Goal: Complete application form

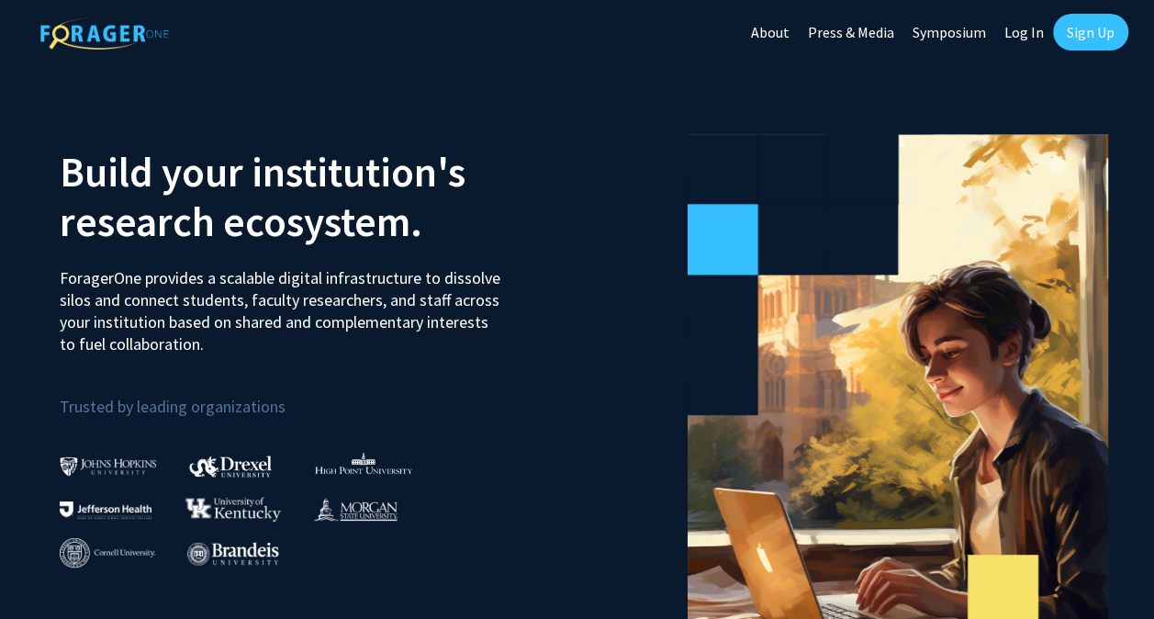
click at [1089, 37] on link "Sign Up" at bounding box center [1090, 32] width 75 height 37
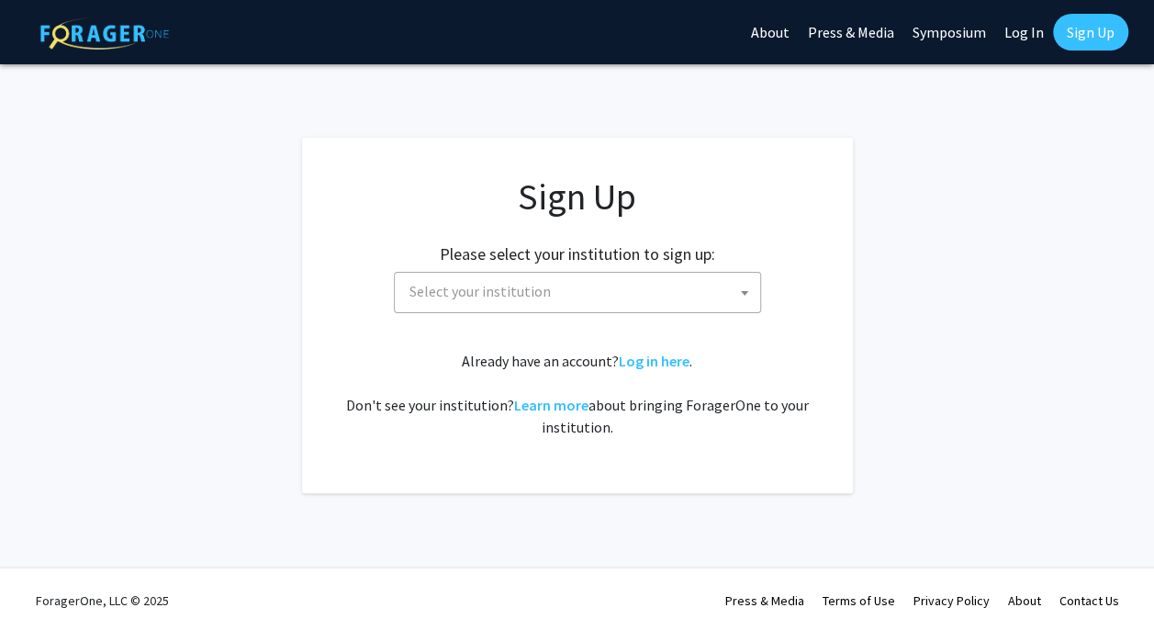
click at [643, 289] on span "Select your institution" at bounding box center [581, 292] width 358 height 38
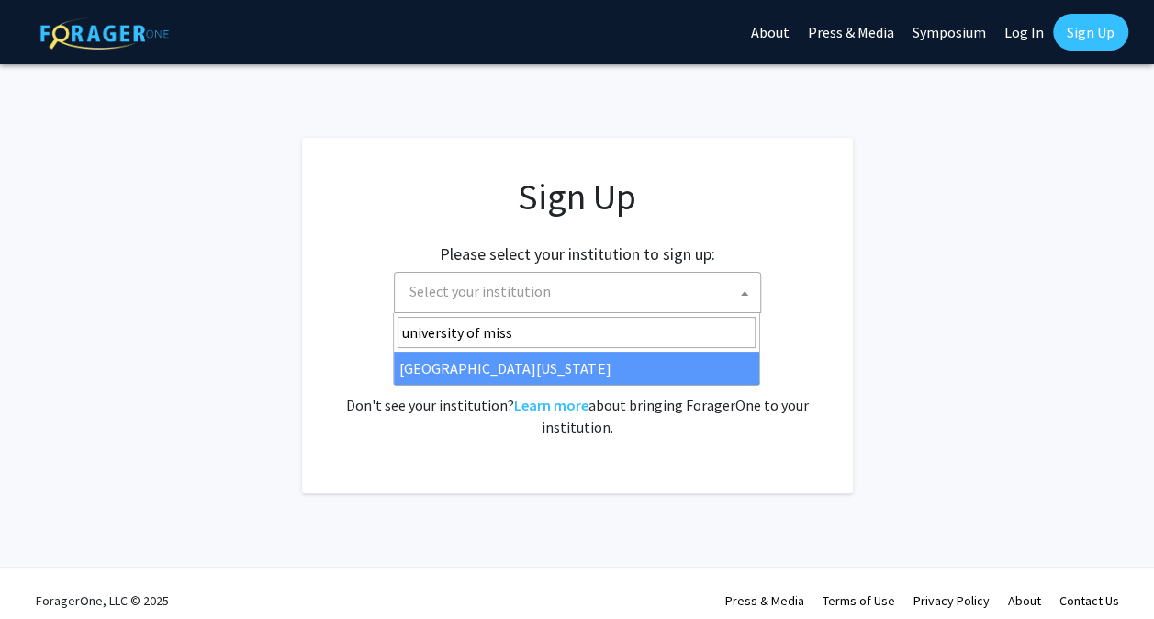
type input "university of miss"
select select "33"
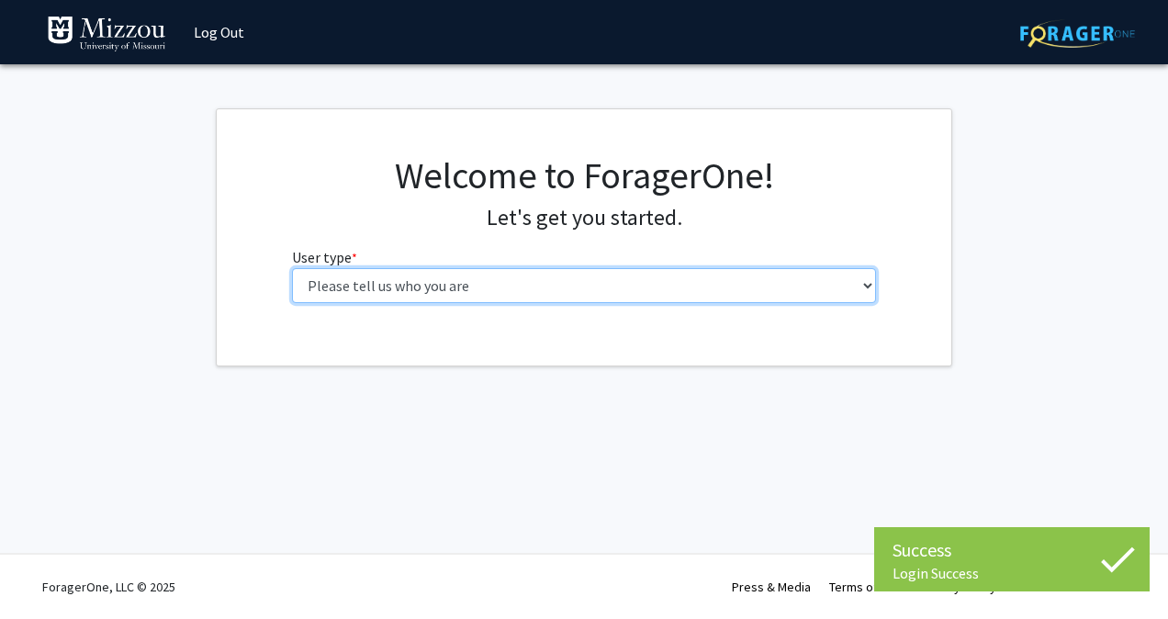
click at [507, 279] on select "Please tell us who you are Undergraduate Student Master's Student Doctoral Cand…" at bounding box center [584, 285] width 585 height 35
select select "1: undergrad"
click at [292, 268] on select "Please tell us who you are Undergraduate Student Master's Student Doctoral Cand…" at bounding box center [584, 285] width 585 height 35
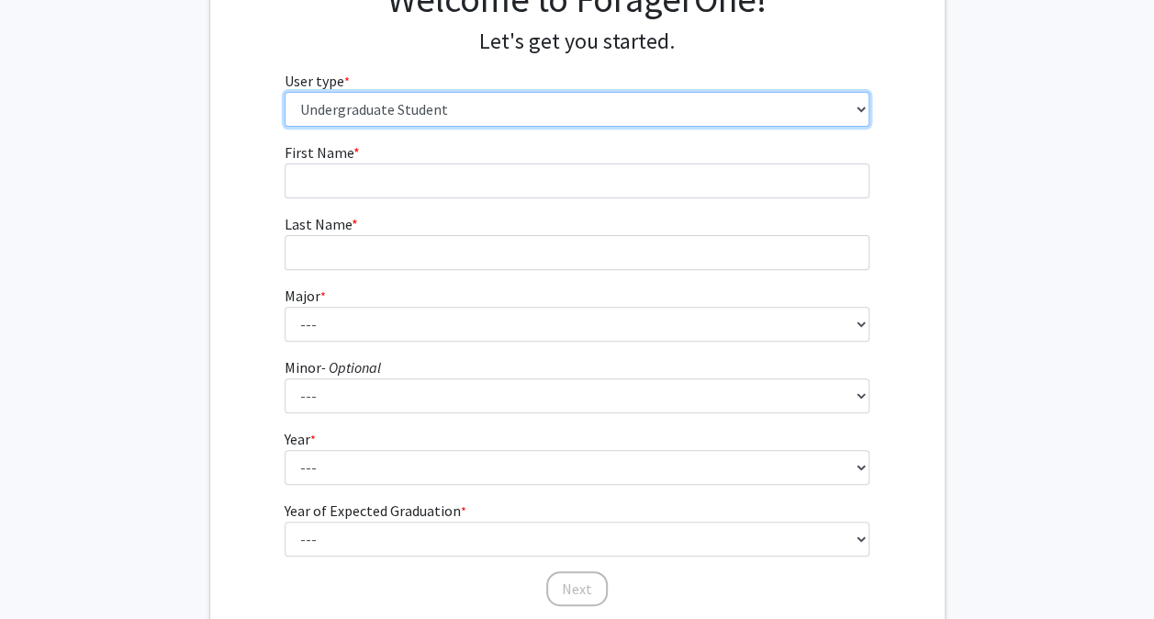
scroll to position [175, 0]
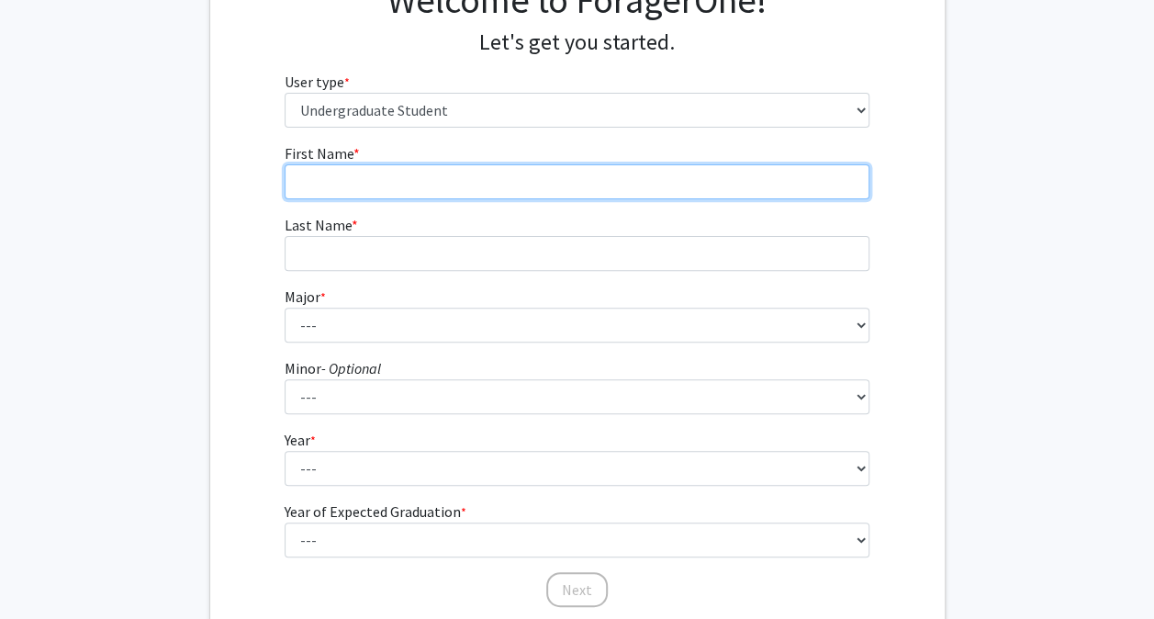
click at [415, 170] on input "First Name * required" at bounding box center [577, 181] width 585 height 35
type input "Noah"
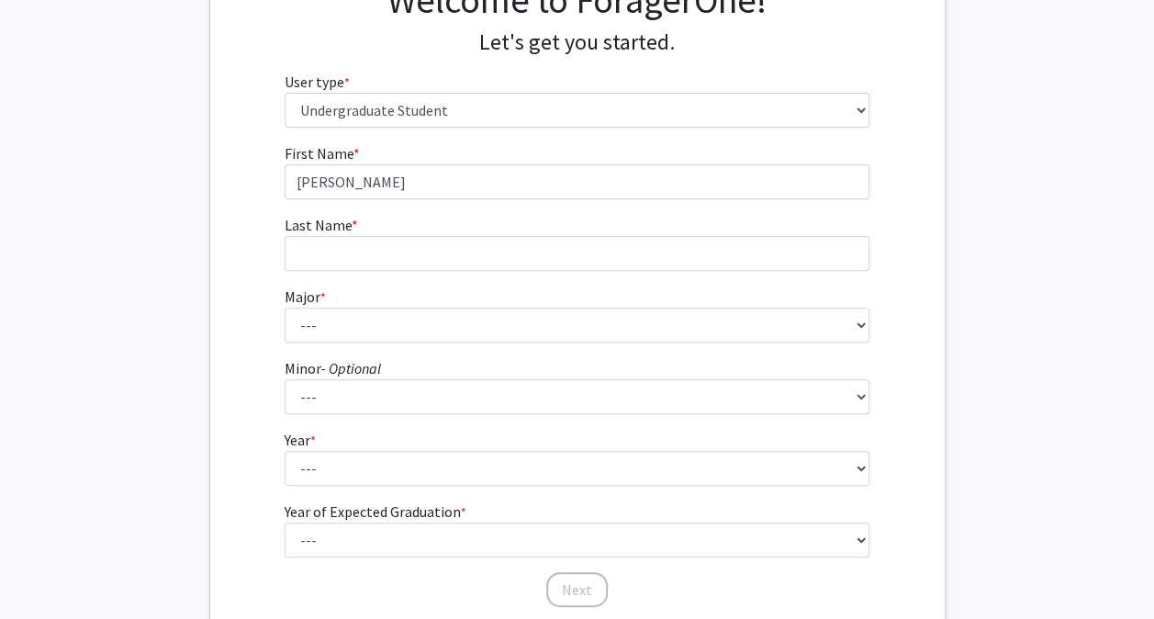
type input "Schoepke"
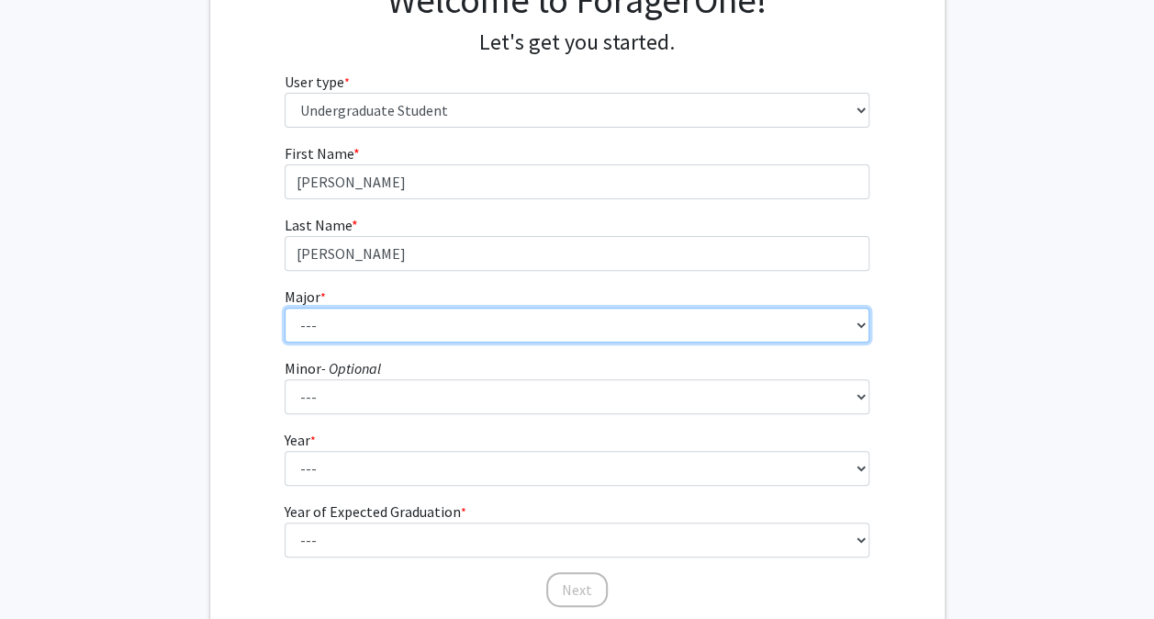
click at [363, 328] on select "--- Agribusiness Management Agricultural Education Agricultural Education: Comm…" at bounding box center [577, 324] width 585 height 35
select select "14: 2503"
click at [285, 307] on select "--- Agribusiness Management Agricultural Education Agricultural Education: Comm…" at bounding box center [577, 324] width 585 height 35
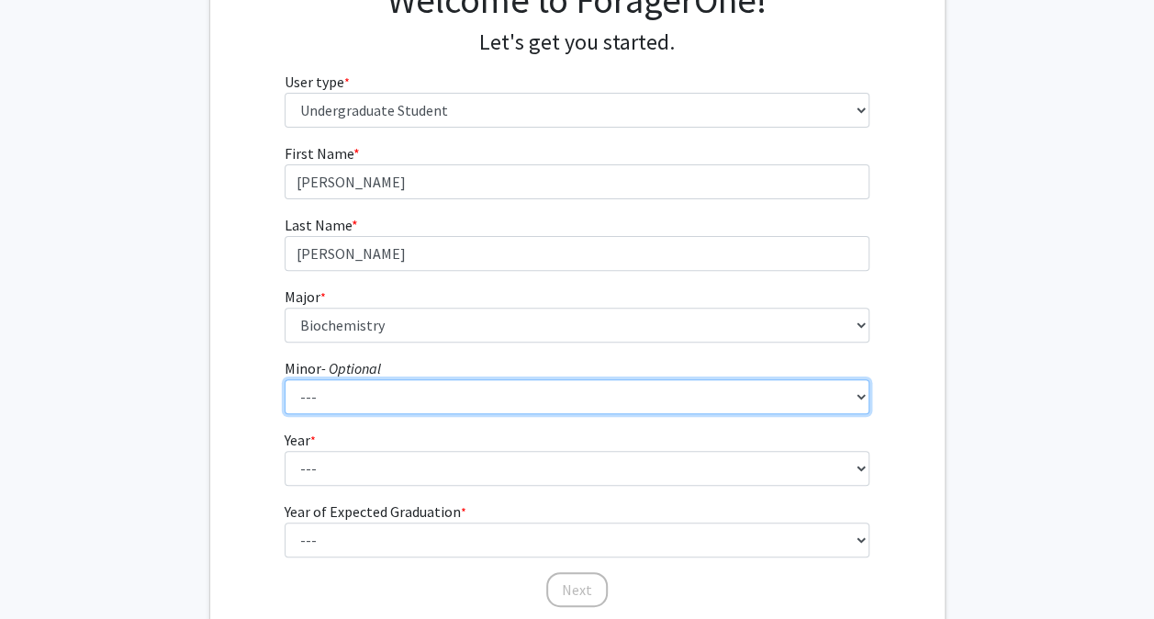
click at [401, 397] on select "--- Accountancy Aerospace Engineering Aerospace Studies Agribusiness Management…" at bounding box center [577, 396] width 585 height 35
click at [285, 379] on select "--- Accountancy Aerospace Engineering Aerospace Studies Agribusiness Management…" at bounding box center [577, 396] width 585 height 35
click at [505, 384] on select "--- Accountancy Aerospace Engineering Aerospace Studies Agribusiness Management…" at bounding box center [577, 396] width 585 height 35
select select "95: 2051"
click at [285, 379] on select "--- Accountancy Aerospace Engineering Aerospace Studies Agribusiness Management…" at bounding box center [577, 396] width 585 height 35
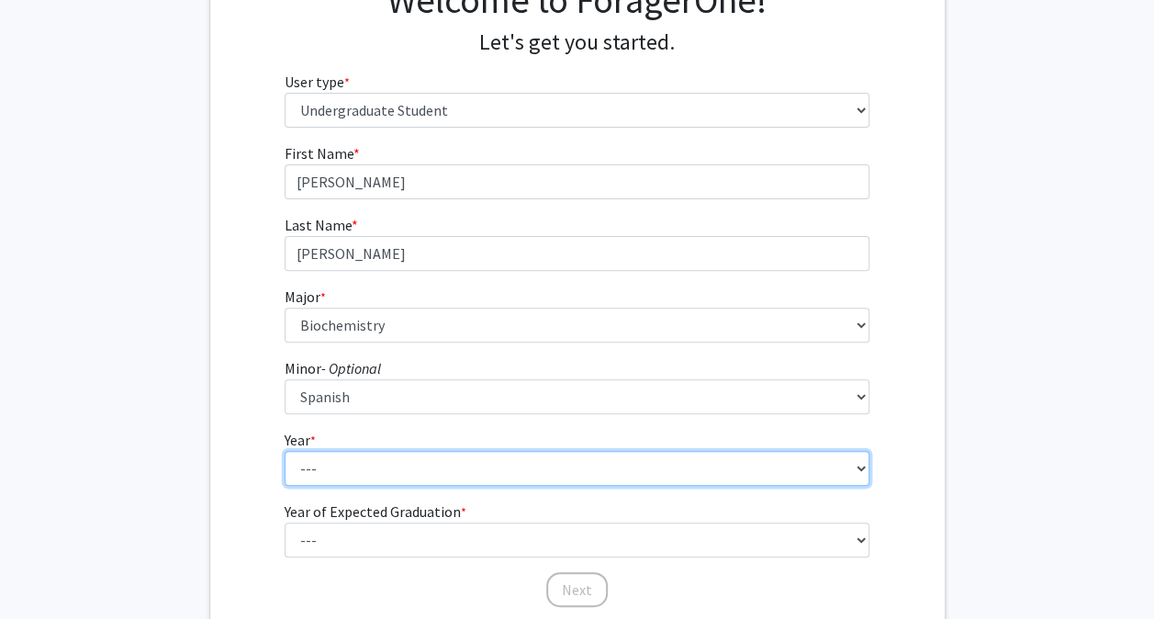
click at [445, 463] on select "--- First-year Sophomore Junior Senior Postbaccalaureate Certificate" at bounding box center [577, 468] width 585 height 35
select select "1: first-year"
click at [285, 451] on select "--- First-year Sophomore Junior Senior Postbaccalaureate Certificate" at bounding box center [577, 468] width 585 height 35
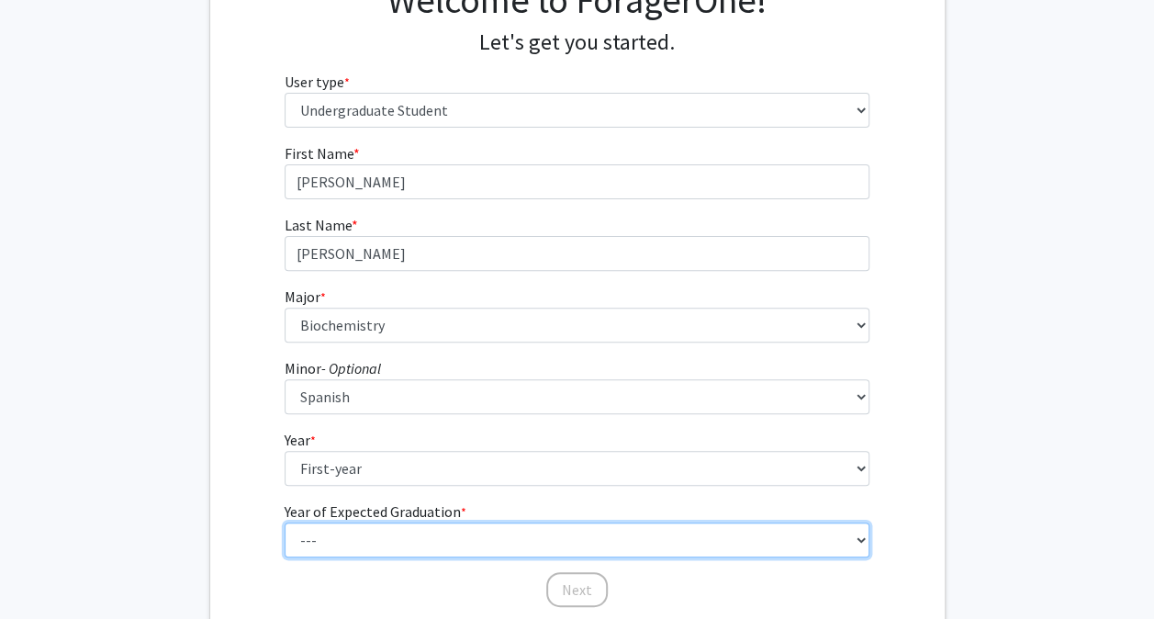
click at [780, 532] on select "--- 2025 2026 2027 2028 2029 2030 2031 2032 2033 2034" at bounding box center [577, 539] width 585 height 35
select select "5: 2029"
click at [285, 522] on select "--- 2025 2026 2027 2028 2029 2030 2031 2032 2033 2034" at bounding box center [577, 539] width 585 height 35
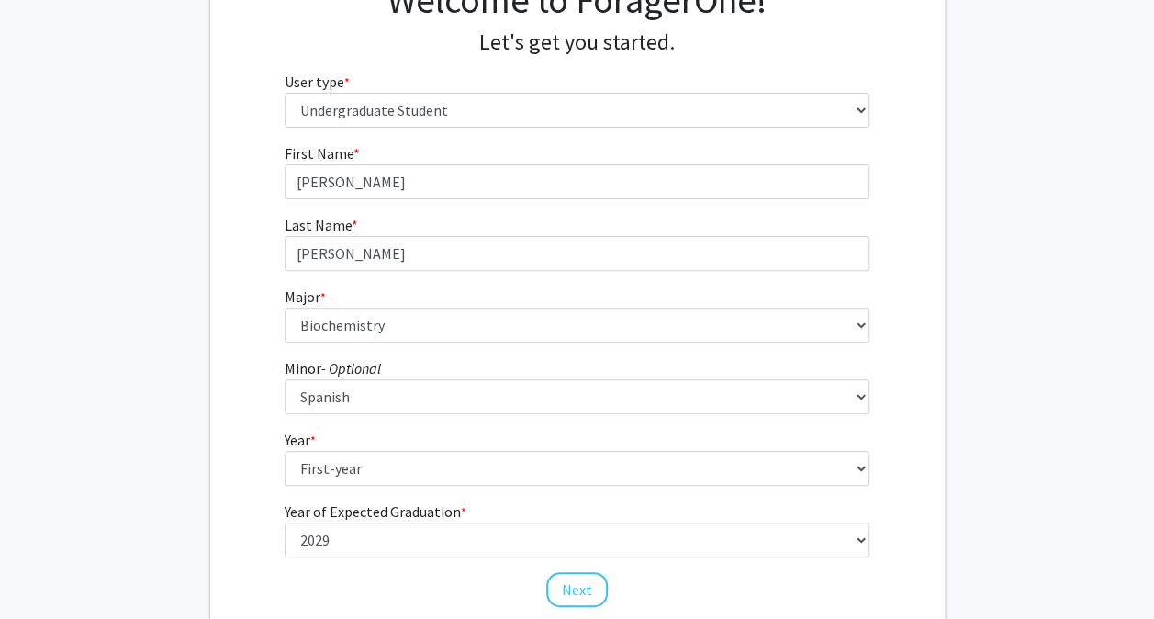
click at [1063, 442] on fg-get-started "Welcome to ForagerOne! Let's get you started. User type * required Please tell …" at bounding box center [577, 295] width 1154 height 724
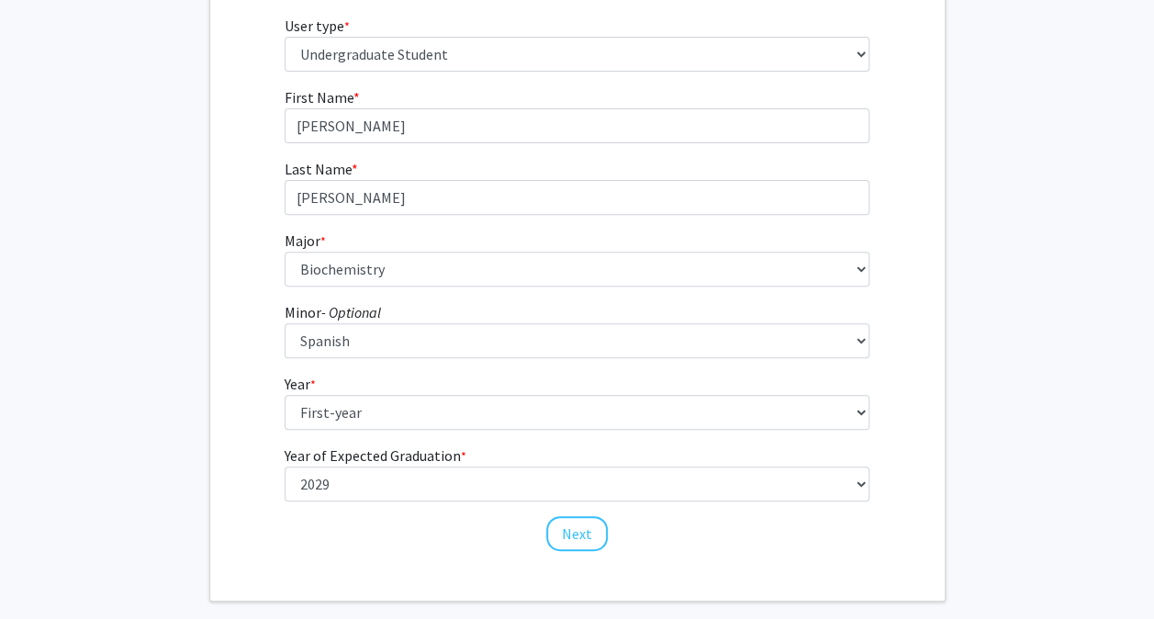
scroll to position [262, 0]
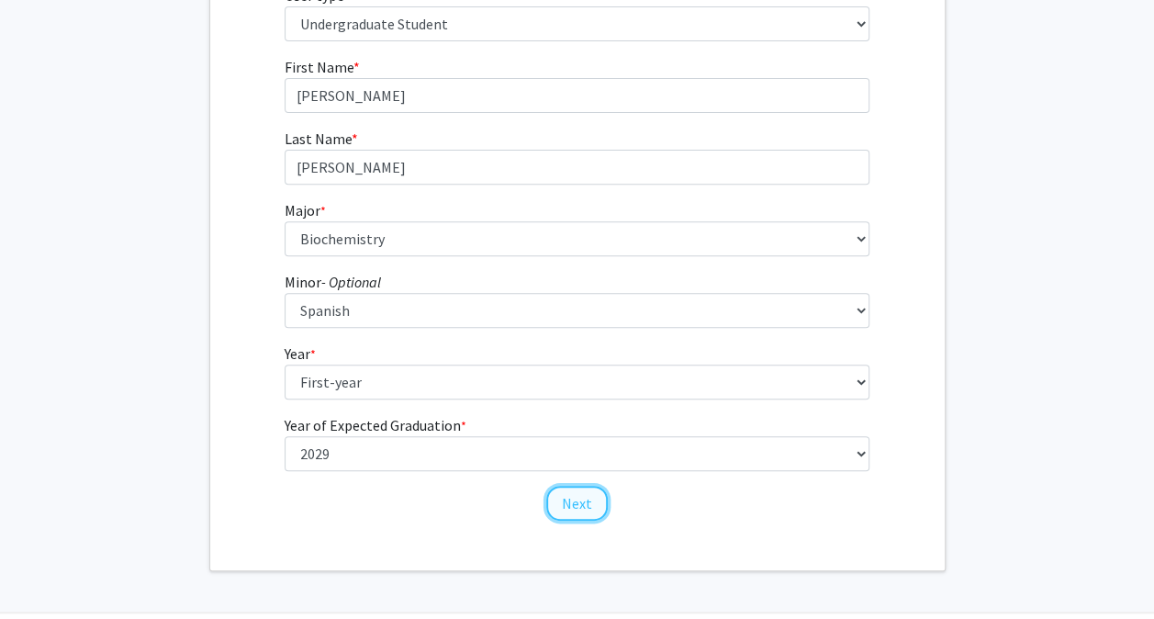
click at [576, 497] on button "Next" at bounding box center [576, 503] width 61 height 35
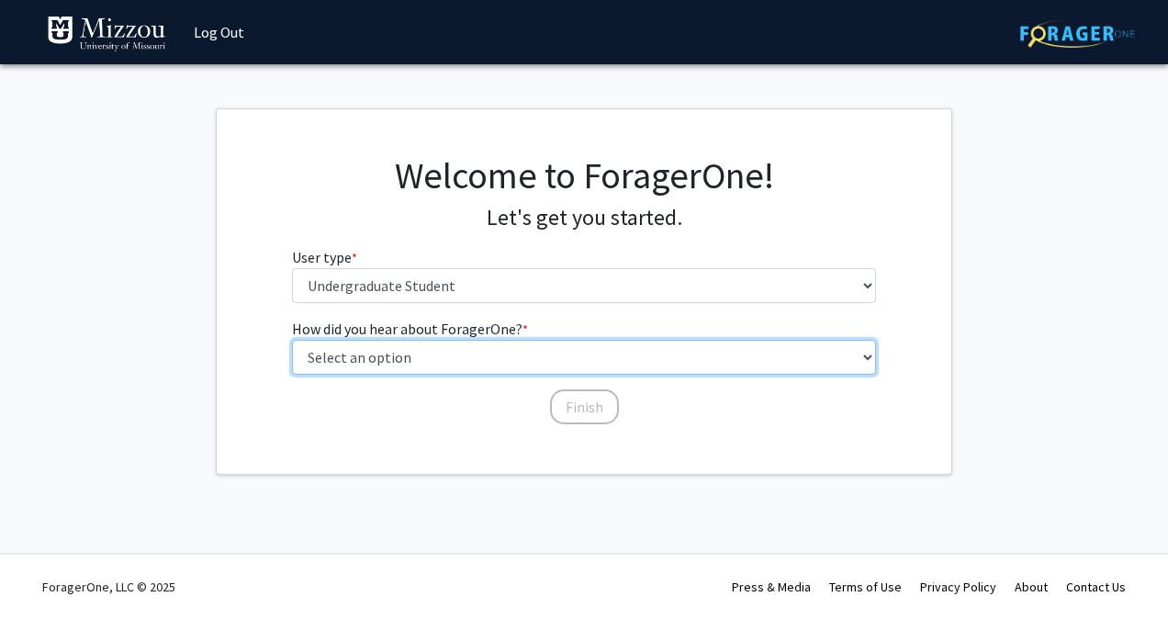
click at [374, 356] on select "Select an option Peer/student recommendation Faculty/staff recommendation Unive…" at bounding box center [584, 357] width 585 height 35
select select "2: faculty_recommendation"
click at [292, 340] on select "Select an option Peer/student recommendation Faculty/staff recommendation Unive…" at bounding box center [584, 357] width 585 height 35
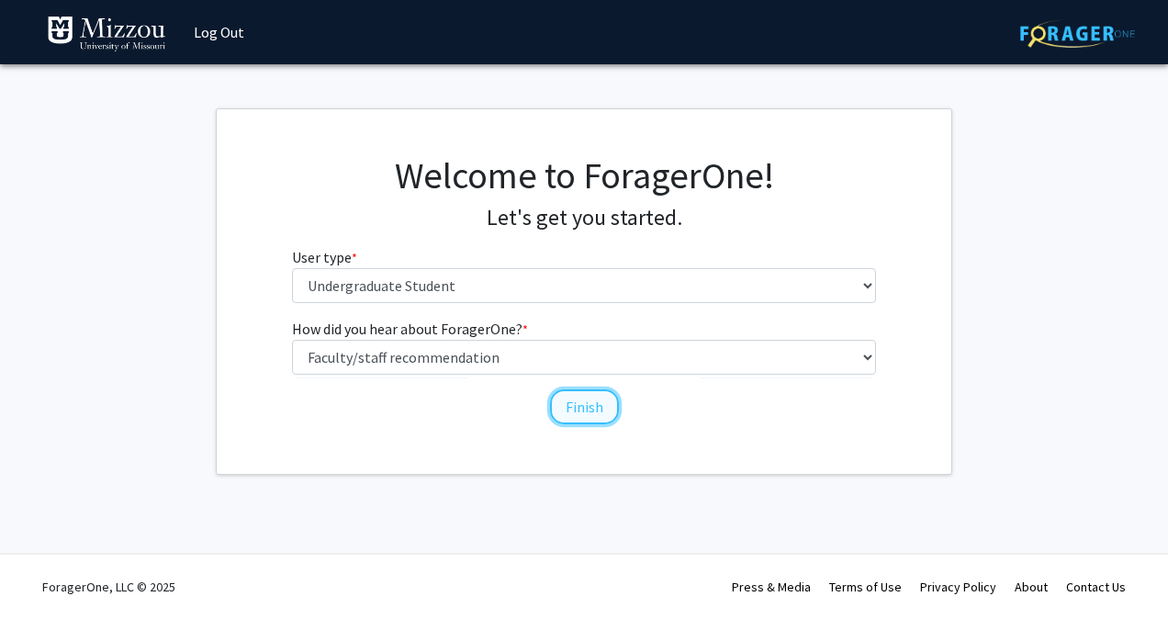
click at [597, 403] on button "Finish" at bounding box center [584, 406] width 69 height 35
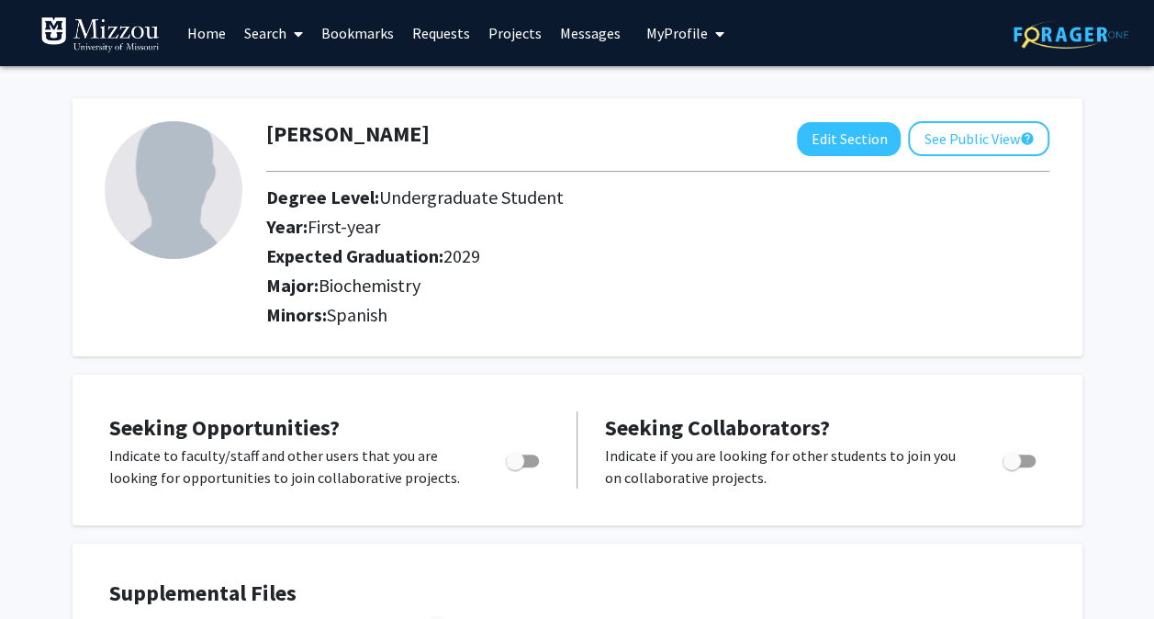
click at [270, 39] on link "Search" at bounding box center [273, 33] width 77 height 64
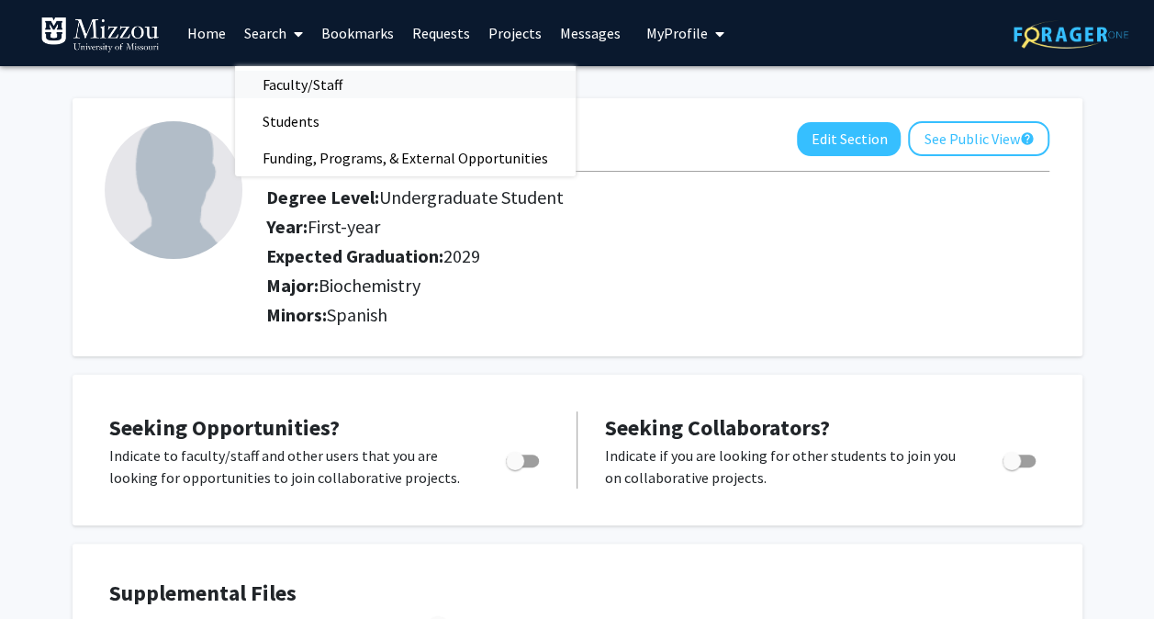
click at [302, 74] on span "Faculty/Staff" at bounding box center [302, 84] width 135 height 37
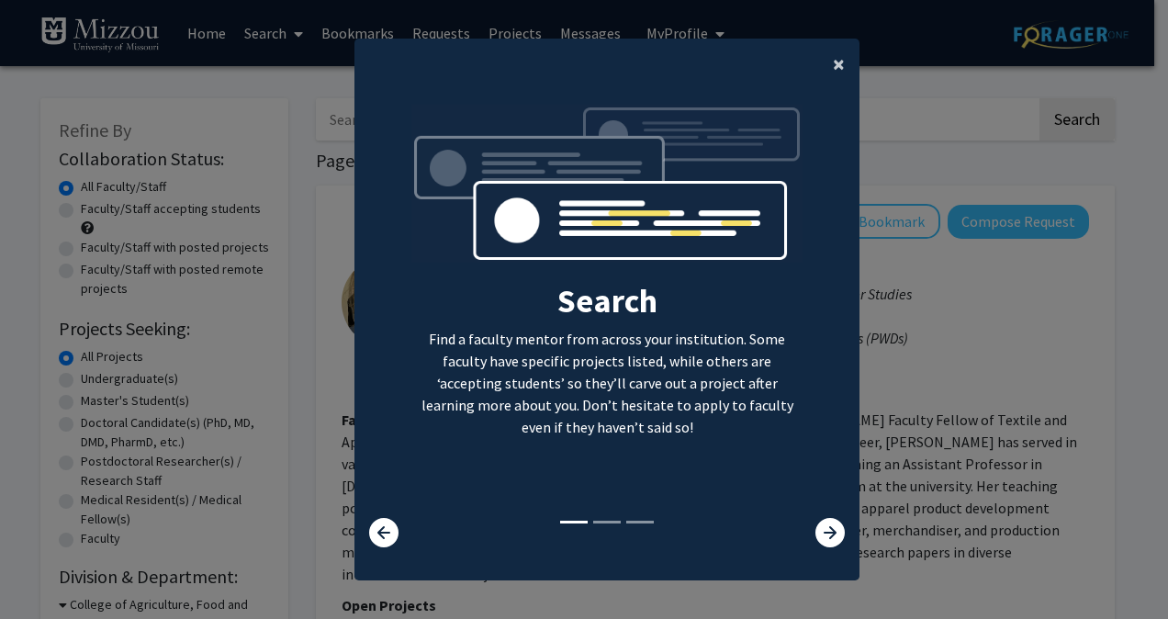
click at [834, 62] on span "×" at bounding box center [839, 64] width 12 height 28
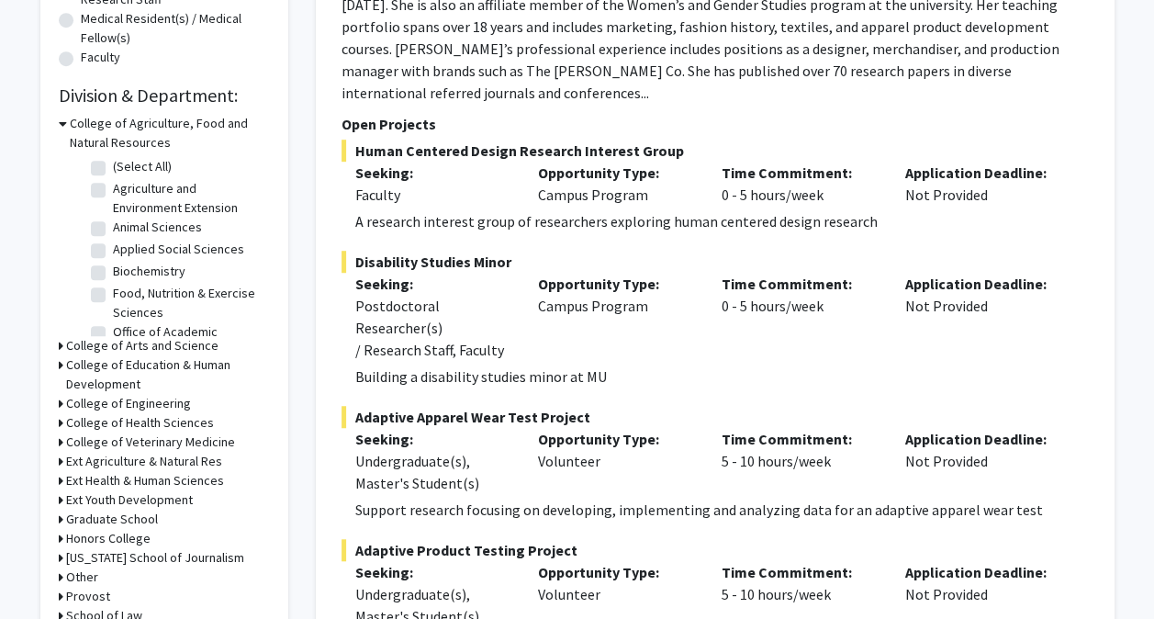
click at [59, 341] on icon at bounding box center [61, 345] width 5 height 19
